Goal: Task Accomplishment & Management: Manage account settings

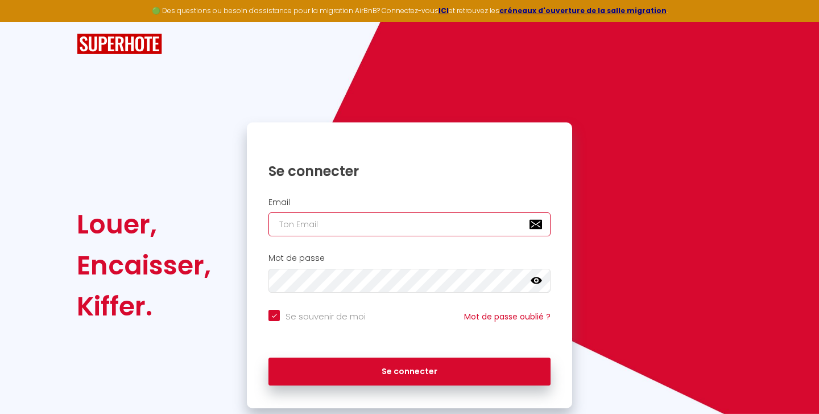
type input "[EMAIL_ADDRESS][DOMAIN_NAME]"
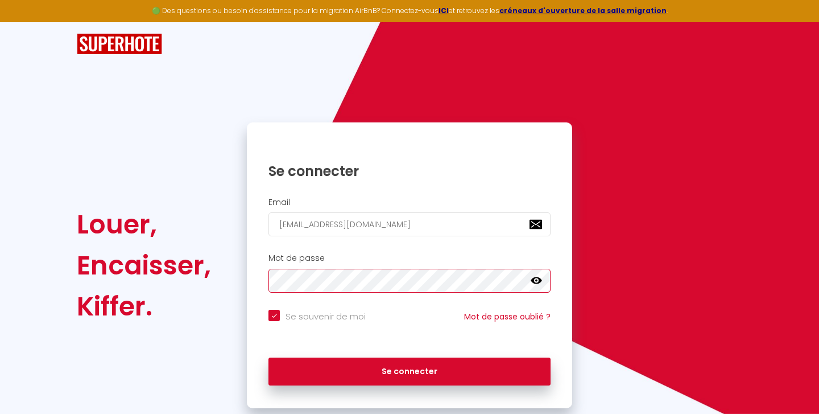
click at [410, 369] on button "Se connecter" at bounding box center [410, 371] width 282 height 28
checkbox input "true"
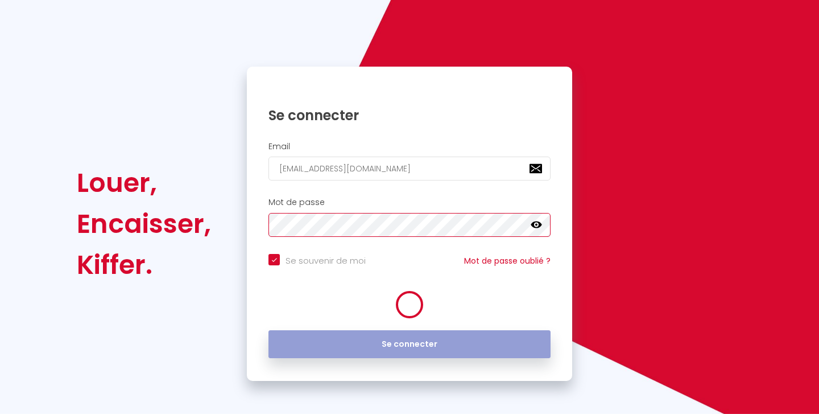
scroll to position [55, 0]
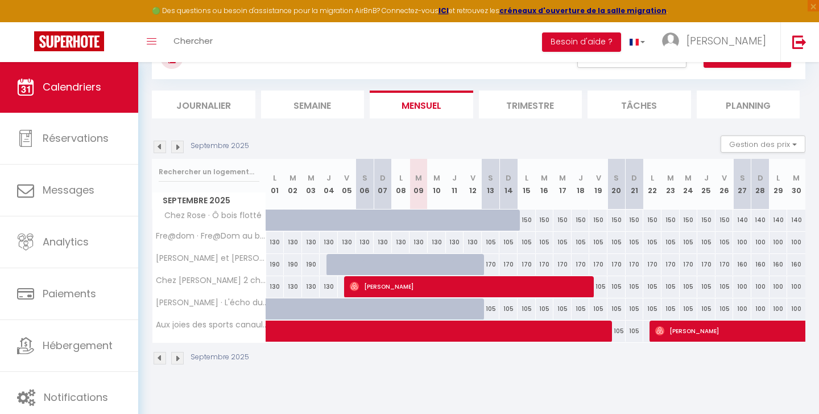
scroll to position [55, 0]
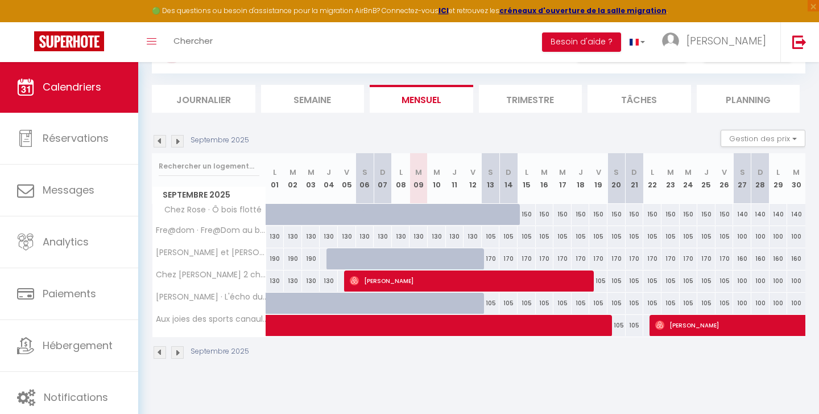
click at [371, 279] on span "[PERSON_NAME]" at bounding box center [471, 281] width 243 height 22
select select "OK"
select select "0"
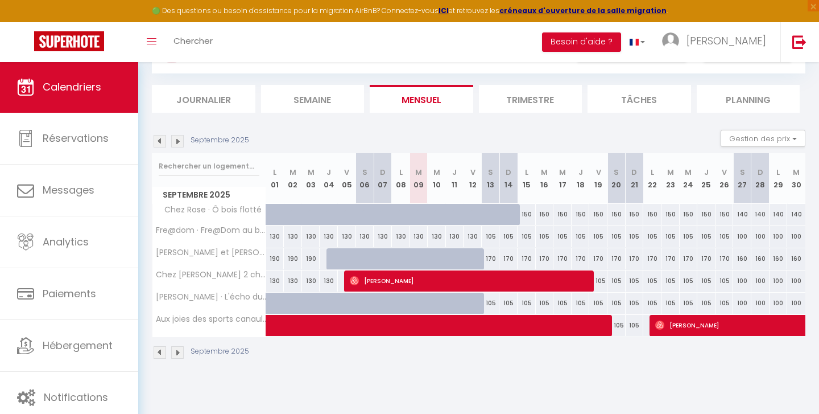
select select "1"
select select
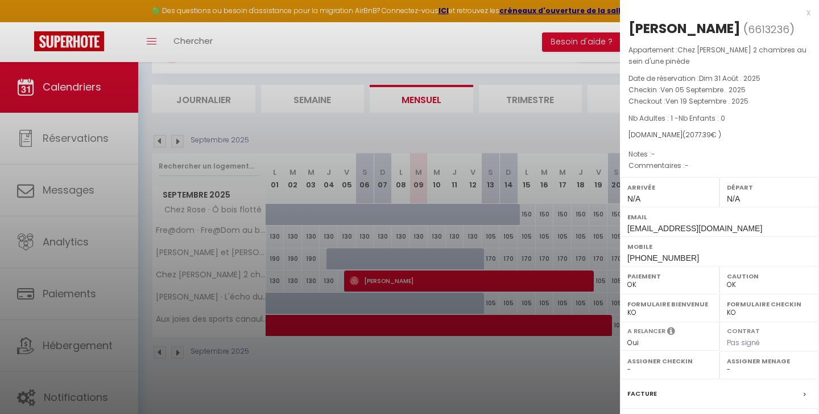
click at [522, 359] on div at bounding box center [409, 207] width 819 height 414
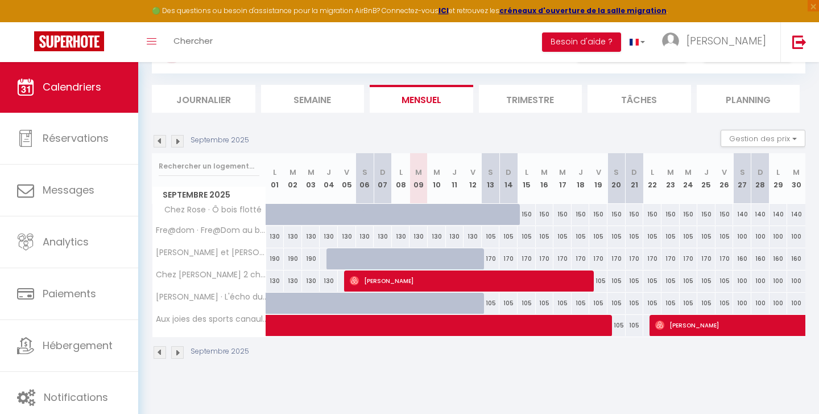
click at [492, 302] on div "105" at bounding box center [491, 302] width 18 height 21
type input "105"
type input "Sam 13 Septembre 2025"
type input "Dim 14 Septembre 2025"
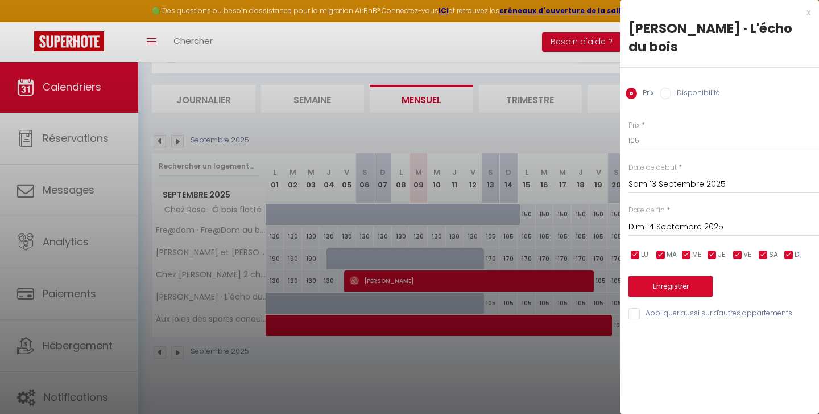
click at [689, 92] on label "Disponibilité" at bounding box center [695, 94] width 49 height 13
click at [671, 92] on input "Disponibilité" at bounding box center [665, 93] width 11 height 11
radio input "true"
radio input "false"
click at [685, 223] on input "Dim 14 Septembre 2025" at bounding box center [724, 228] width 191 height 15
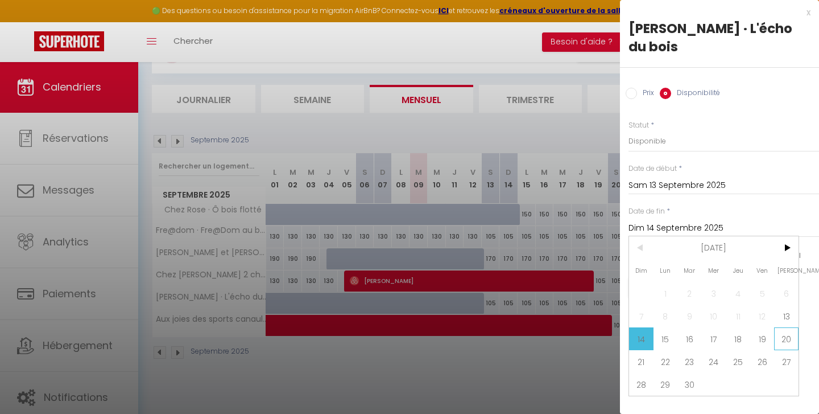
click at [785, 338] on span "20" at bounding box center [786, 338] width 24 height 23
type input "Sam 20 Septembre 2025"
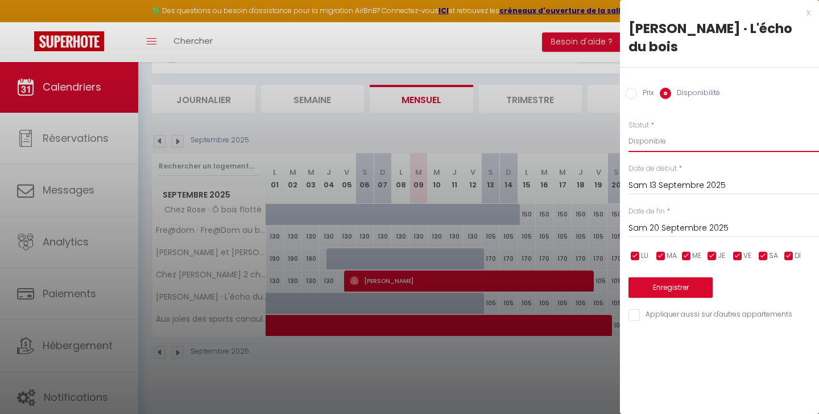
select select "0"
click at [666, 285] on button "Enregistrer" at bounding box center [671, 287] width 84 height 20
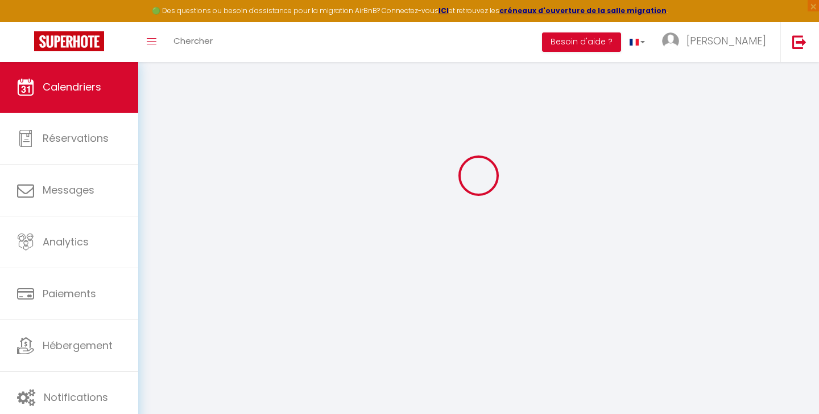
select select "0"
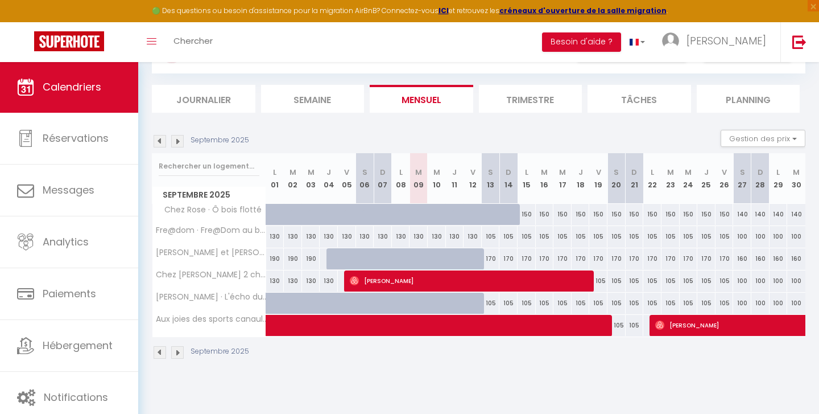
click at [491, 303] on div "105" at bounding box center [491, 302] width 18 height 21
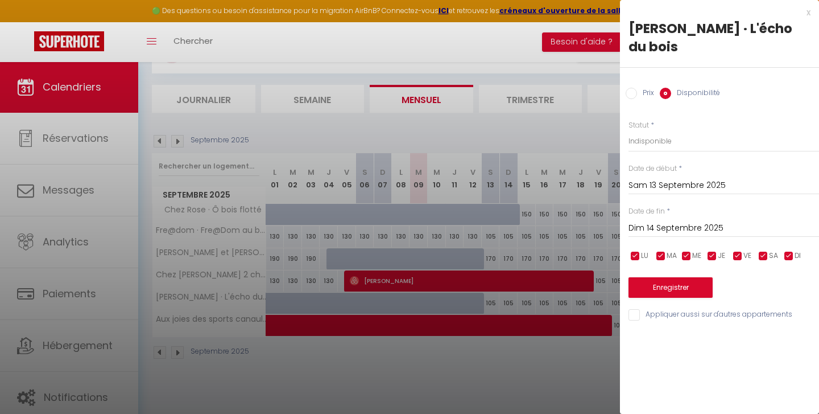
click at [698, 233] on input "Dim 14 Septembre 2025" at bounding box center [724, 228] width 191 height 15
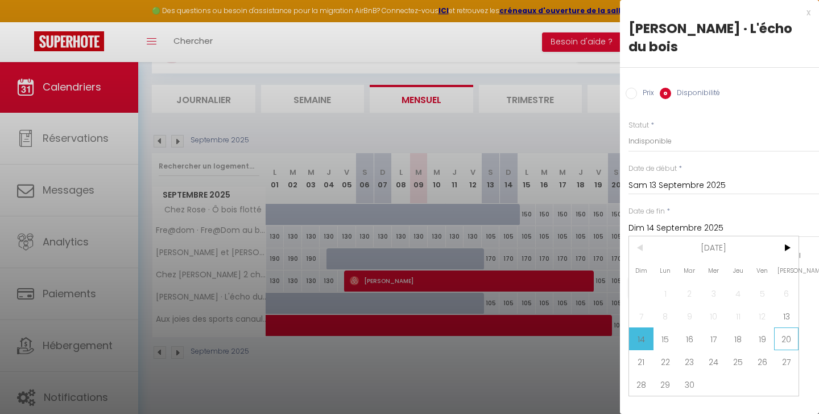
click at [789, 339] on span "20" at bounding box center [786, 338] width 24 height 23
type input "Sam 20 Septembre 2025"
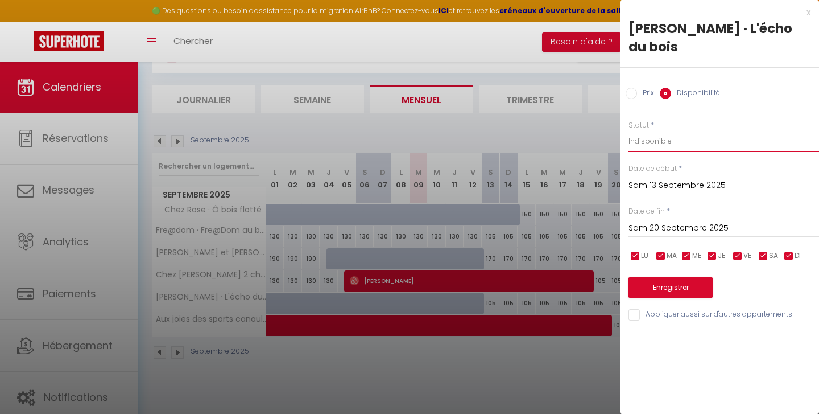
select select "0"
click at [660, 284] on button "Enregistrer" at bounding box center [671, 287] width 84 height 20
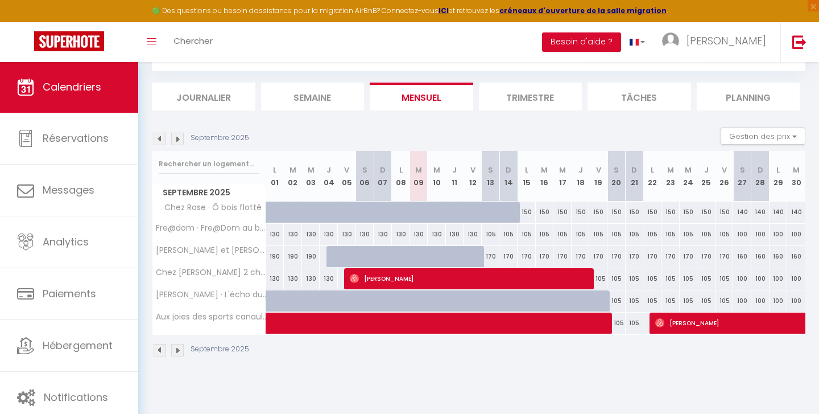
scroll to position [57, 0]
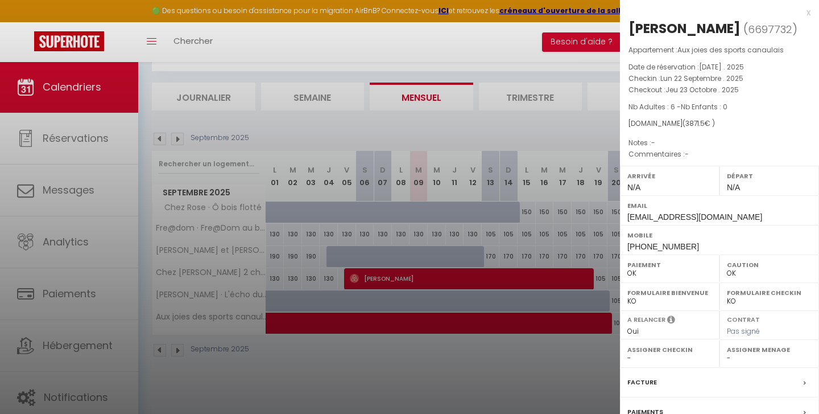
scroll to position [0, 0]
click at [808, 14] on div "x" at bounding box center [715, 13] width 191 height 14
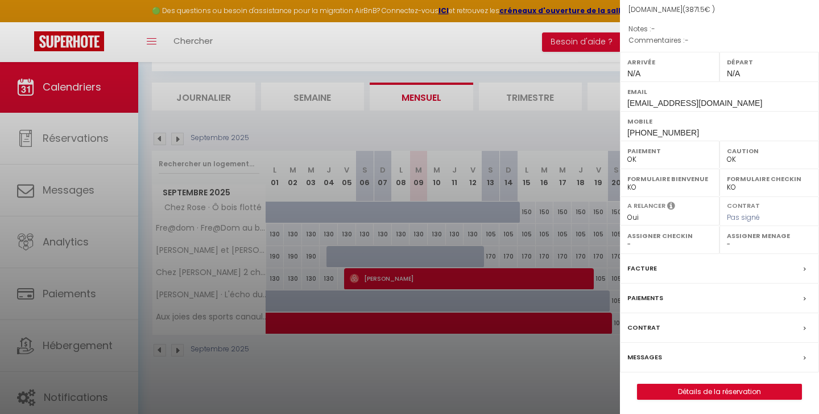
scroll to position [113, 0]
